Goal: Book appointment/travel/reservation

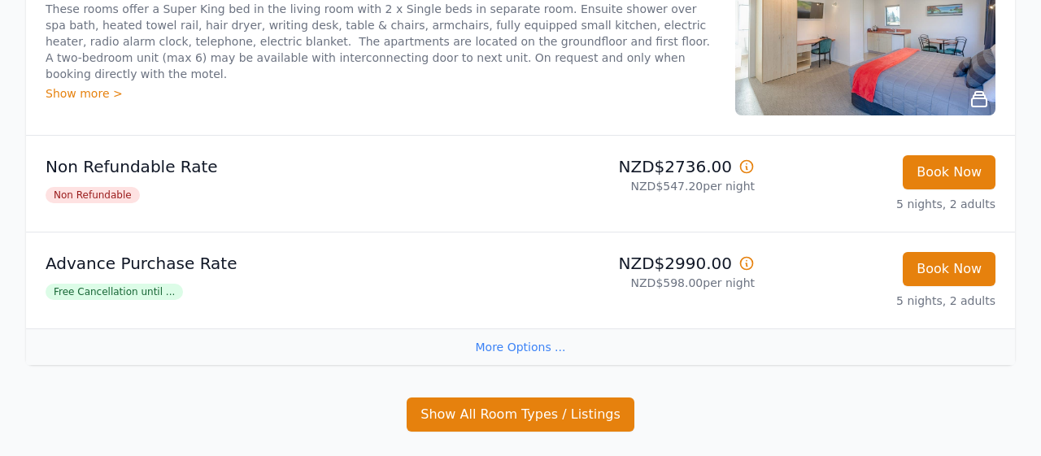
scroll to position [423, 0]
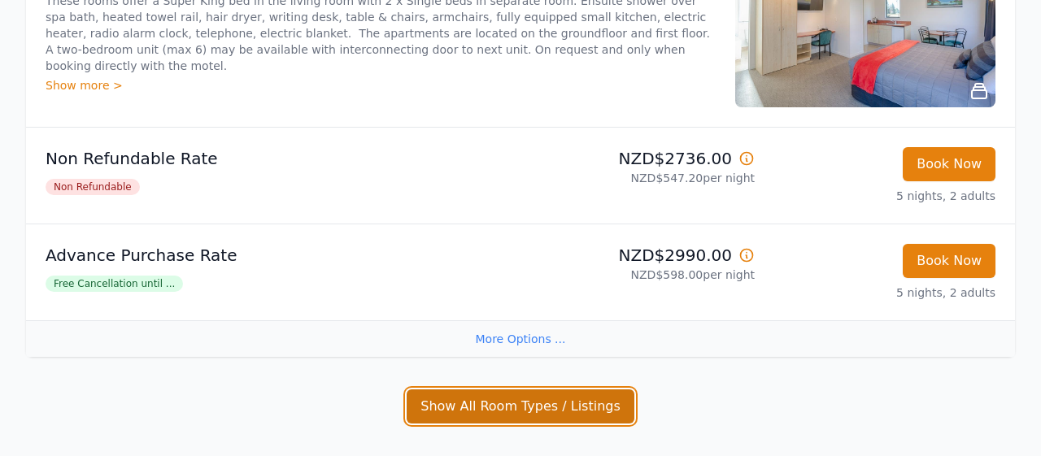
click at [529, 399] on button "Show All Room Types / Listings" at bounding box center [521, 407] width 228 height 34
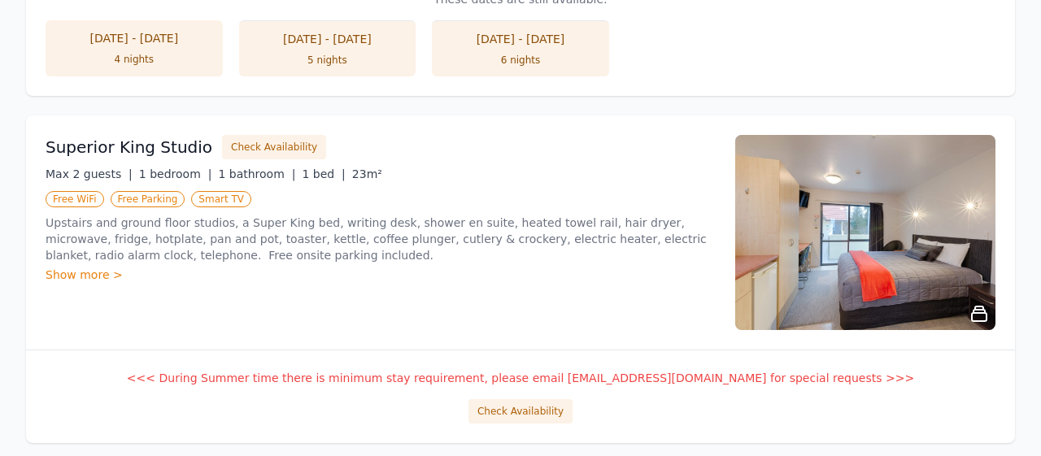
scroll to position [1100, 0]
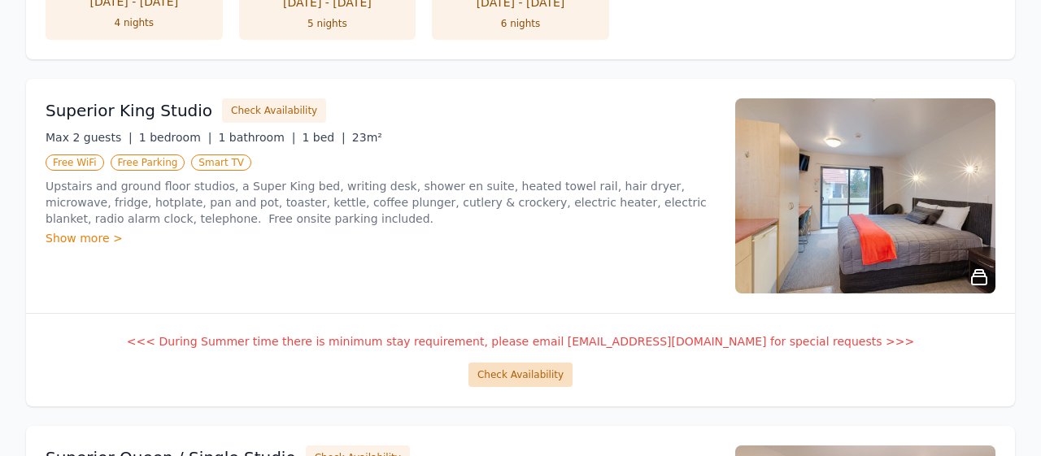
click at [511, 368] on button "Check Availability" at bounding box center [520, 375] width 104 height 24
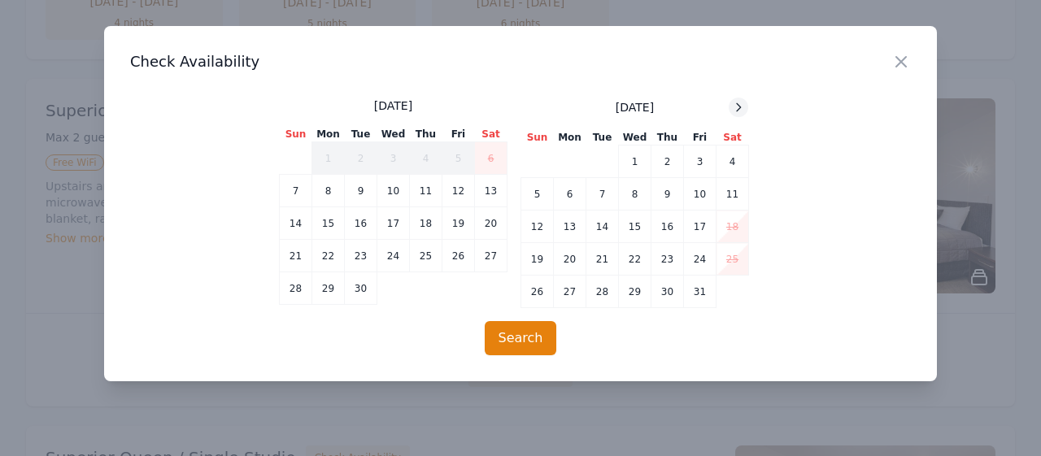
click at [741, 110] on icon at bounding box center [738, 107] width 13 height 13
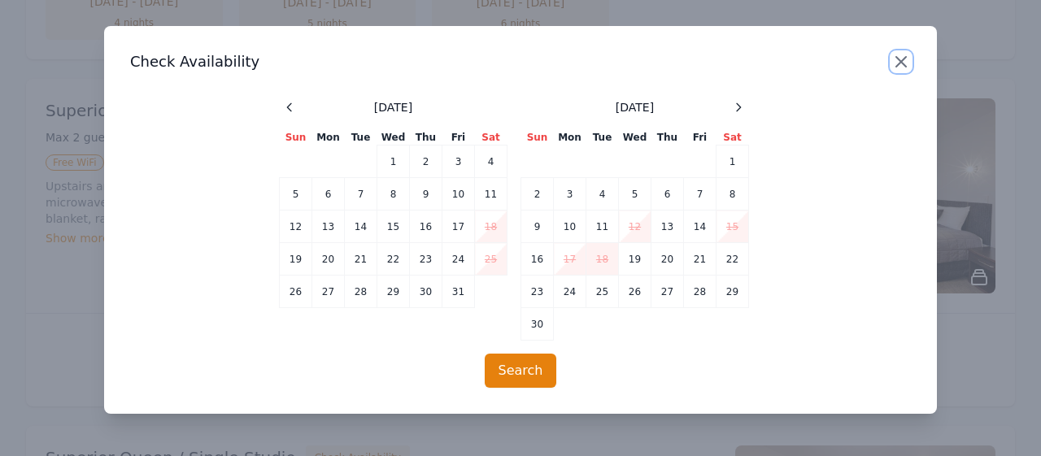
click at [897, 59] on icon "button" at bounding box center [901, 62] width 10 height 10
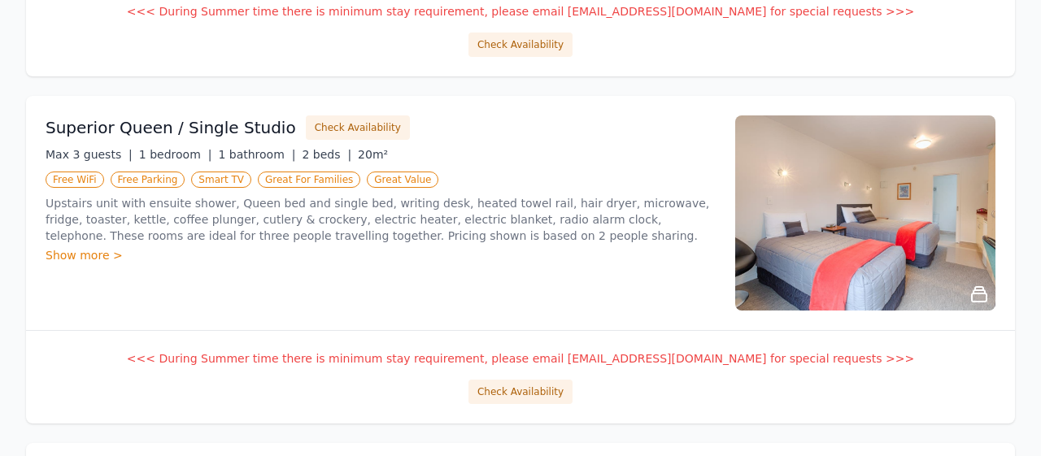
scroll to position [1480, 0]
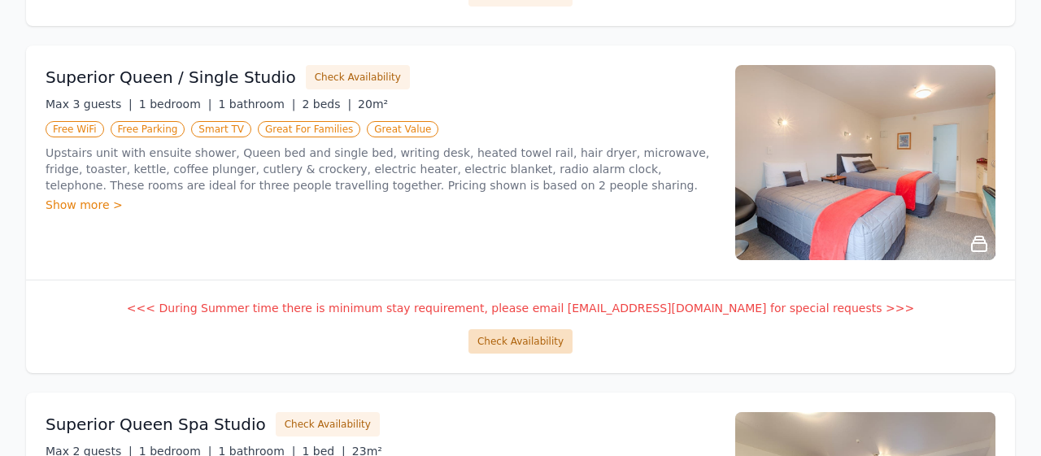
click at [526, 338] on button "Check Availability" at bounding box center [520, 341] width 104 height 24
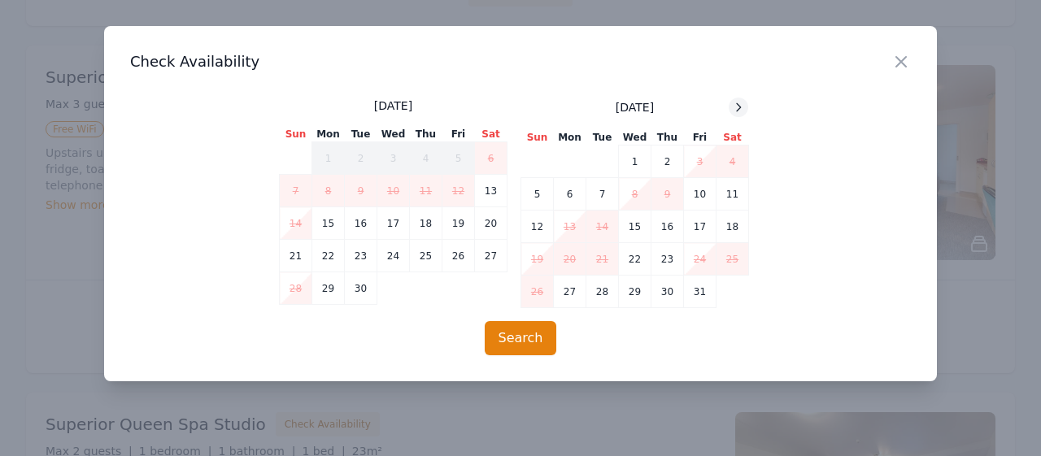
click at [738, 113] on icon at bounding box center [738, 107] width 13 height 13
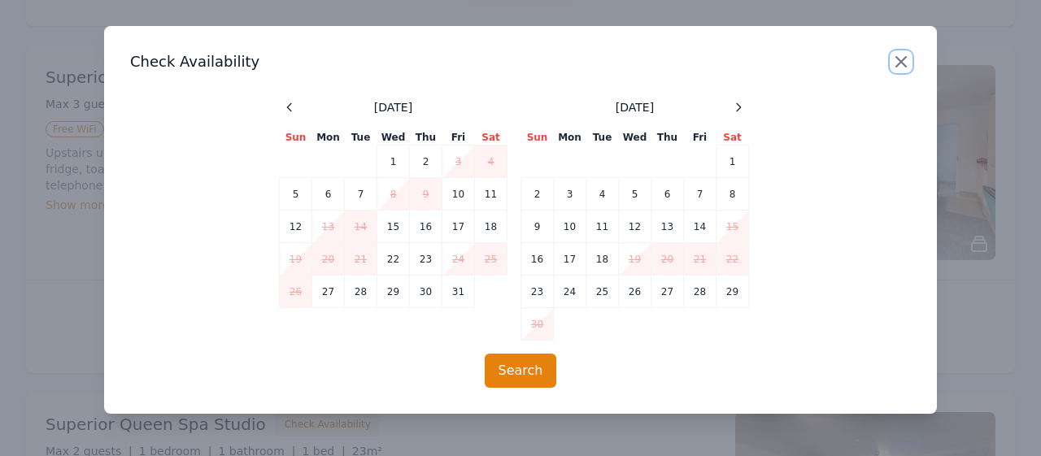
click at [901, 60] on icon "button" at bounding box center [901, 62] width 20 height 20
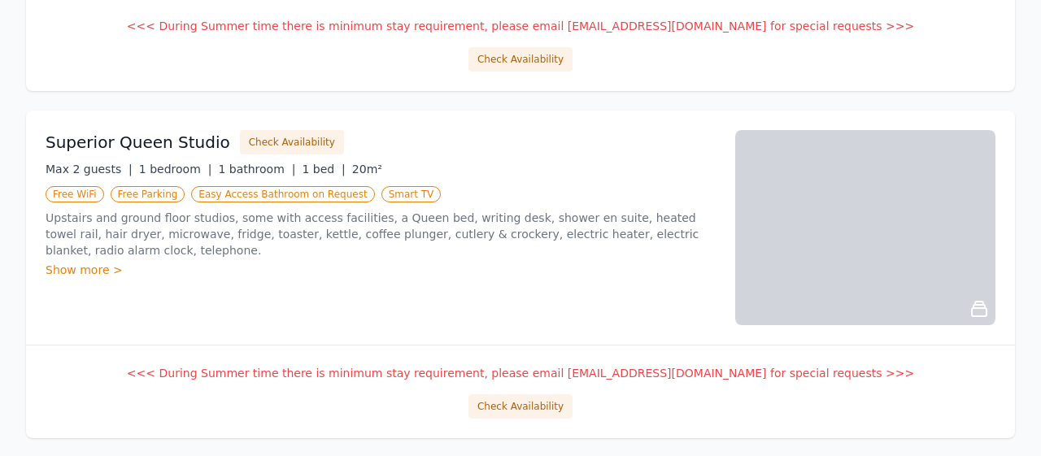
scroll to position [2115, 0]
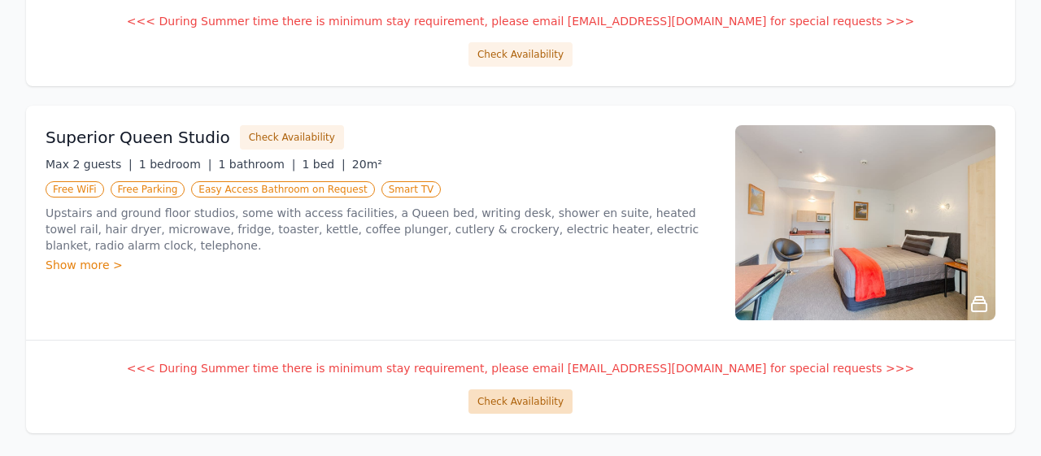
click at [502, 390] on button "Check Availability" at bounding box center [520, 402] width 104 height 24
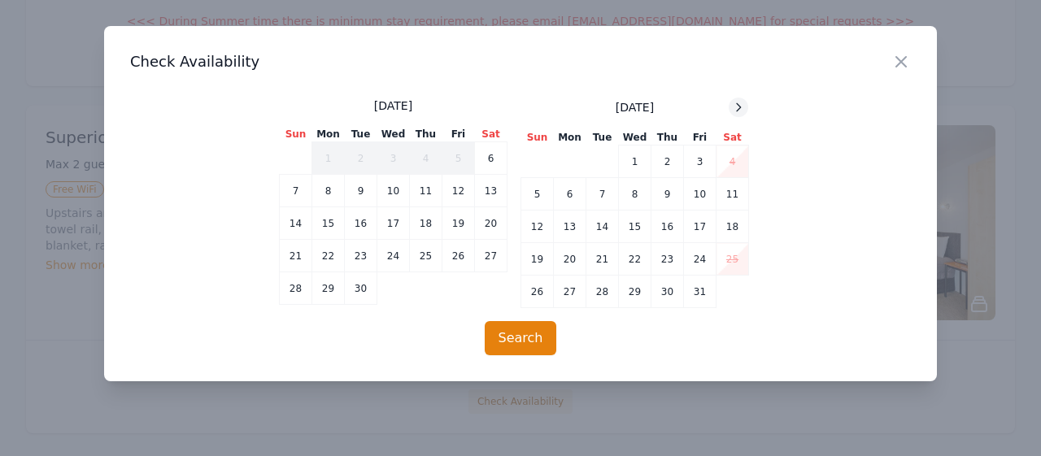
click at [740, 107] on icon at bounding box center [739, 106] width 4 height 7
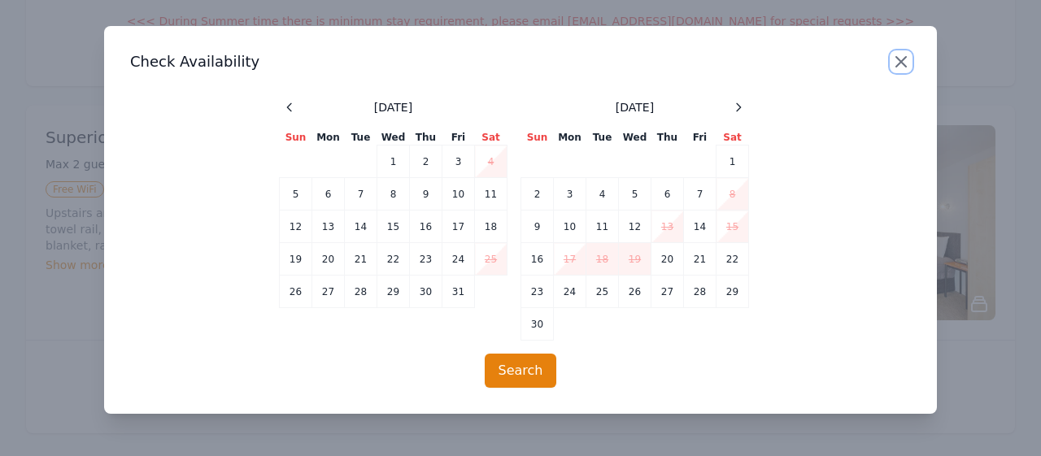
click at [899, 59] on icon "button" at bounding box center [901, 62] width 10 height 10
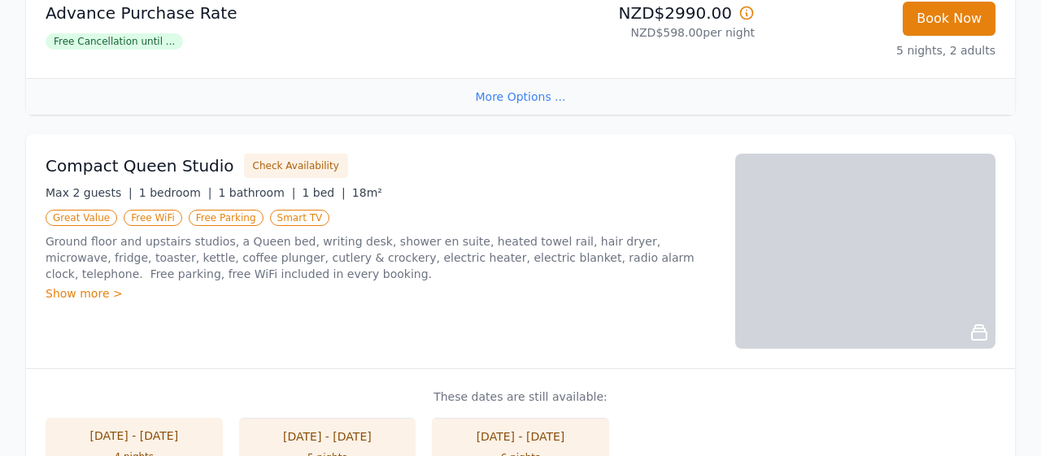
scroll to position [575, 0]
